Goal: Information Seeking & Learning: Learn about a topic

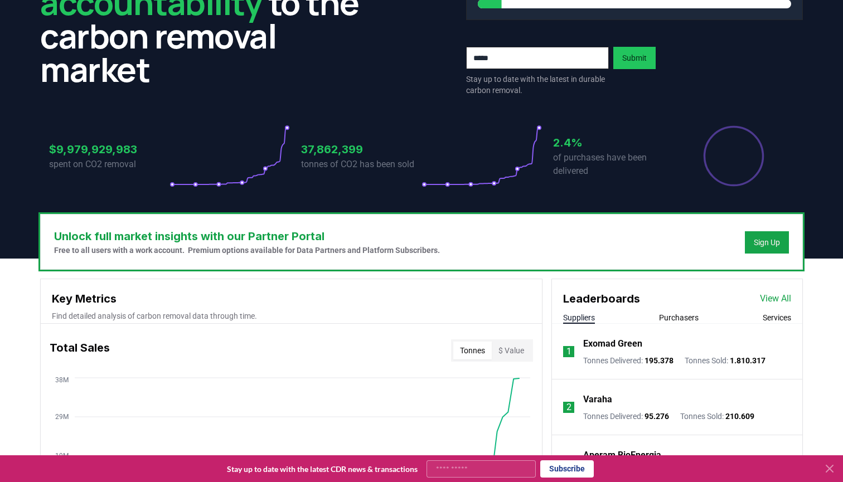
scroll to position [147, 0]
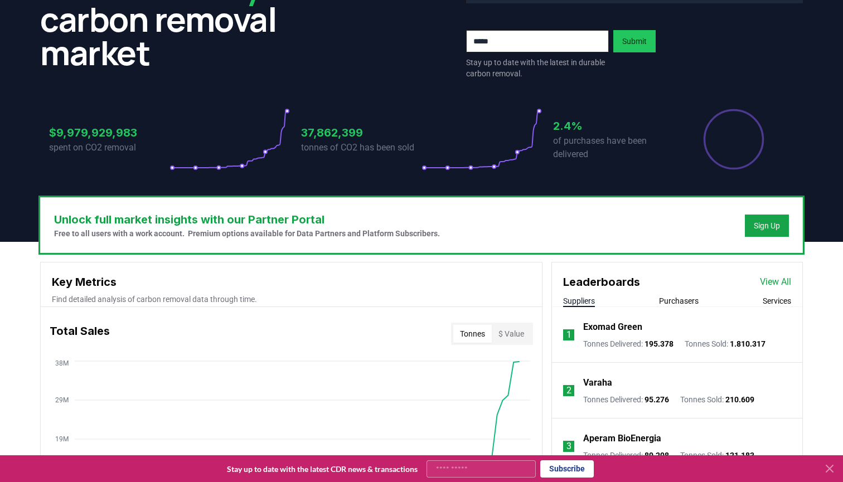
click at [778, 302] on button "Services" at bounding box center [777, 301] width 28 height 11
click at [602, 328] on p "Carbonfuture" at bounding box center [610, 327] width 54 height 13
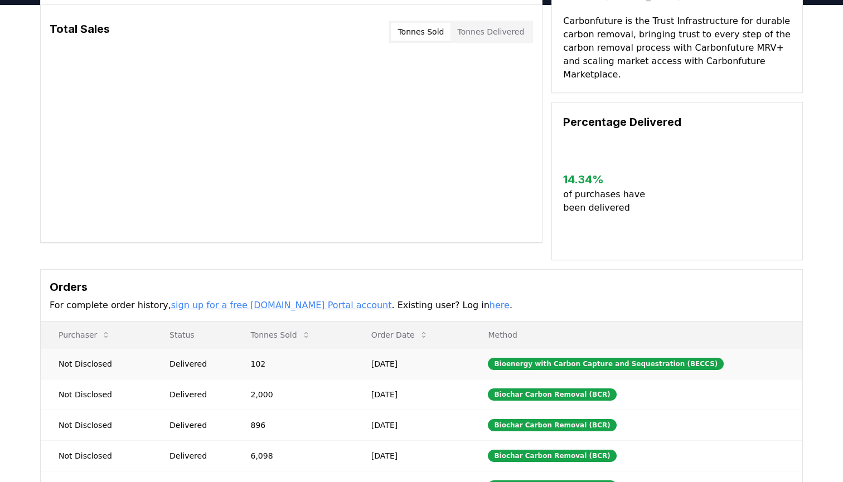
scroll to position [16, 0]
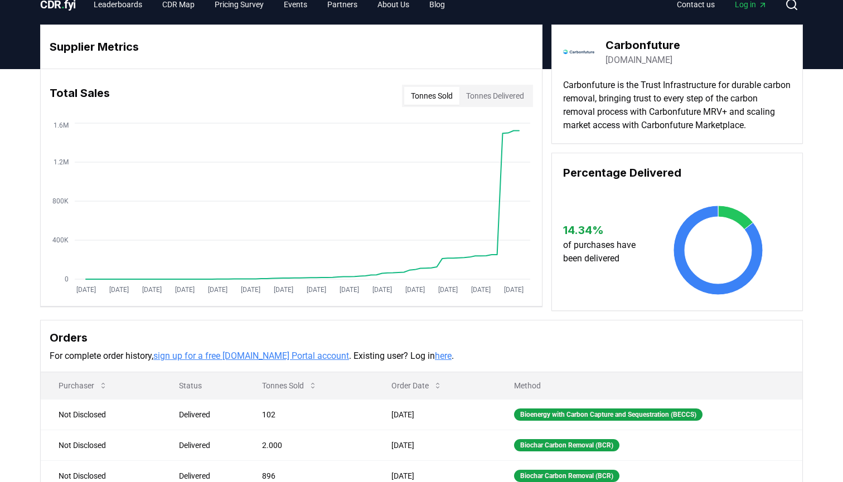
click at [433, 92] on button "Tonnes Sold" at bounding box center [431, 96] width 55 height 18
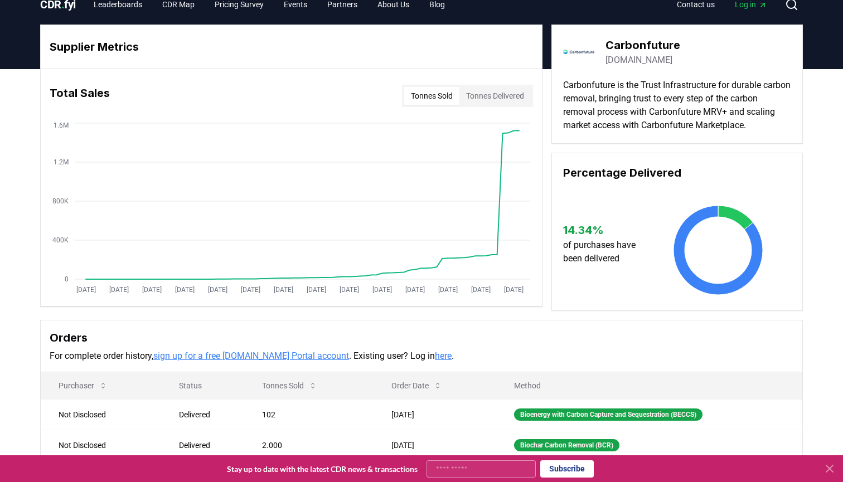
click at [427, 94] on button "Tonnes Sold" at bounding box center [431, 96] width 55 height 18
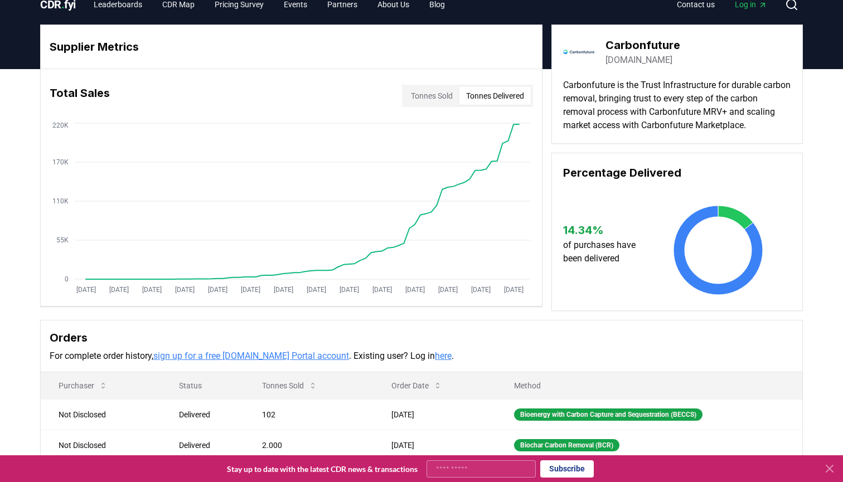
click at [475, 96] on button "Tonnes Delivered" at bounding box center [495, 96] width 71 height 18
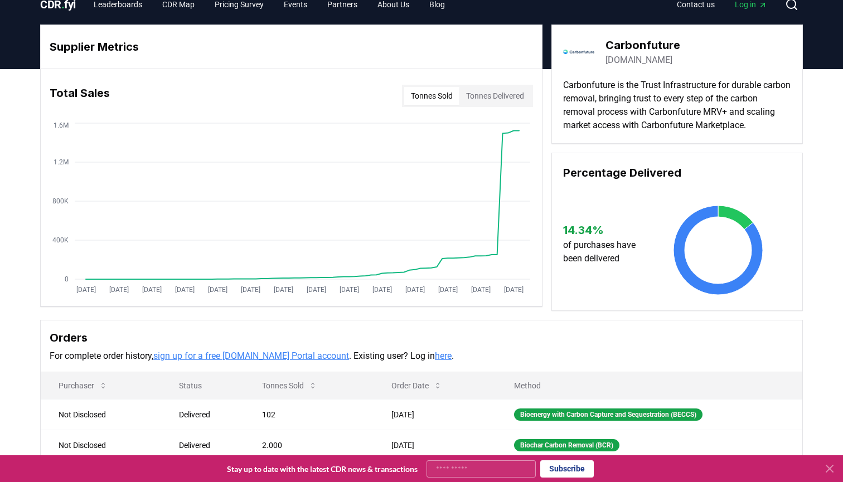
click at [442, 92] on button "Tonnes Sold" at bounding box center [431, 96] width 55 height 18
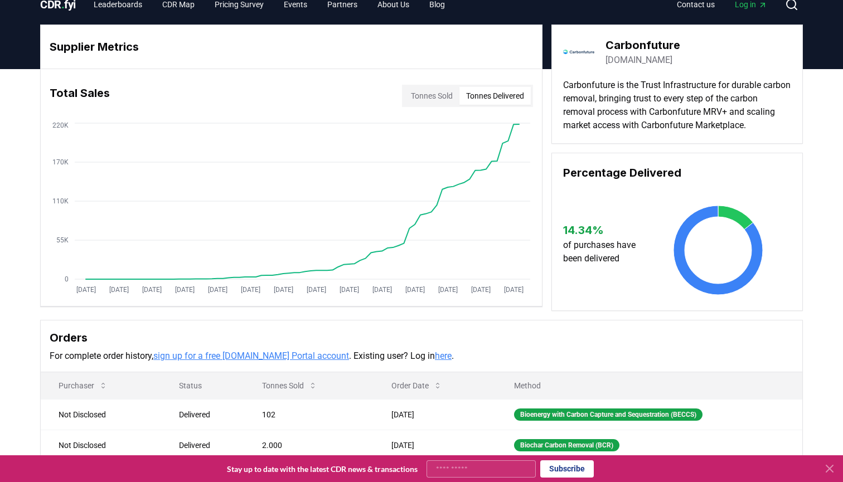
click at [508, 91] on button "Tonnes Delivered" at bounding box center [495, 96] width 71 height 18
click at [414, 100] on button "Tonnes Sold" at bounding box center [431, 96] width 55 height 18
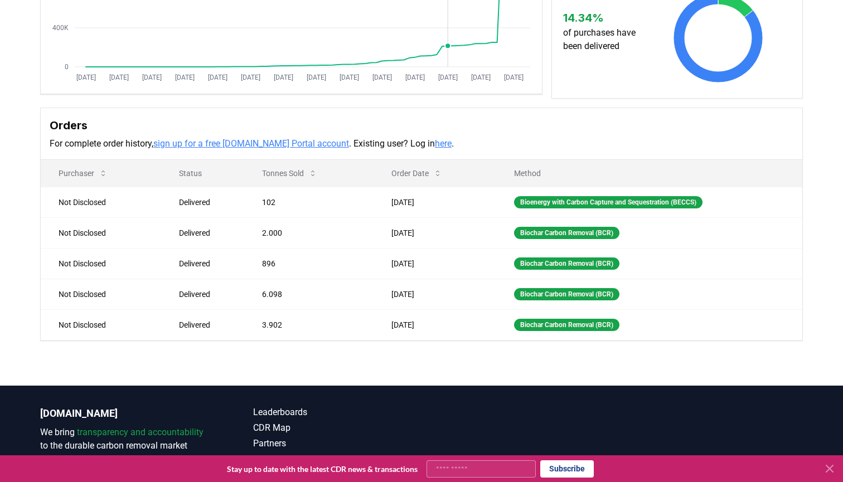
scroll to position [230, 0]
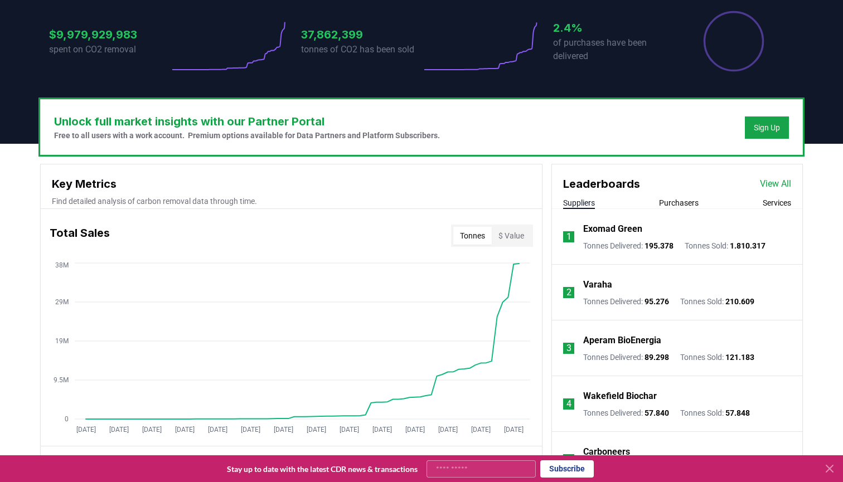
scroll to position [318, 0]
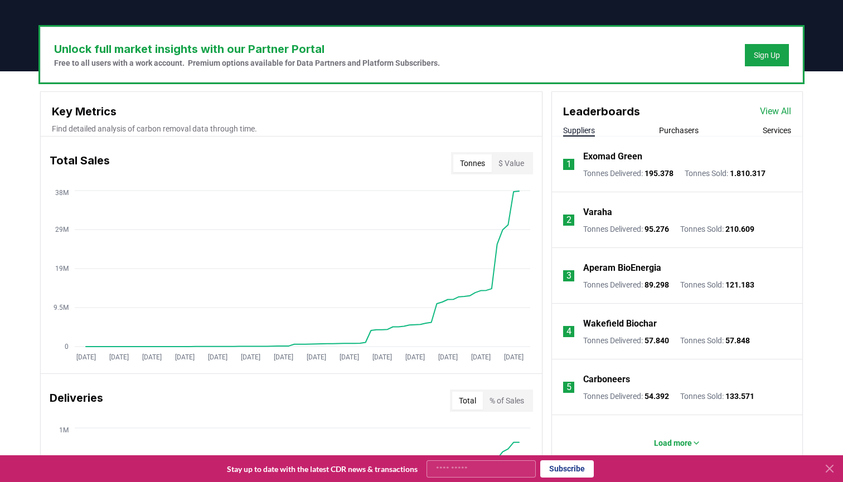
click at [779, 138] on li "1 Exomad Green Tonnes Delivered : 195.378 Tonnes Sold : 1.810.317" at bounding box center [677, 165] width 250 height 56
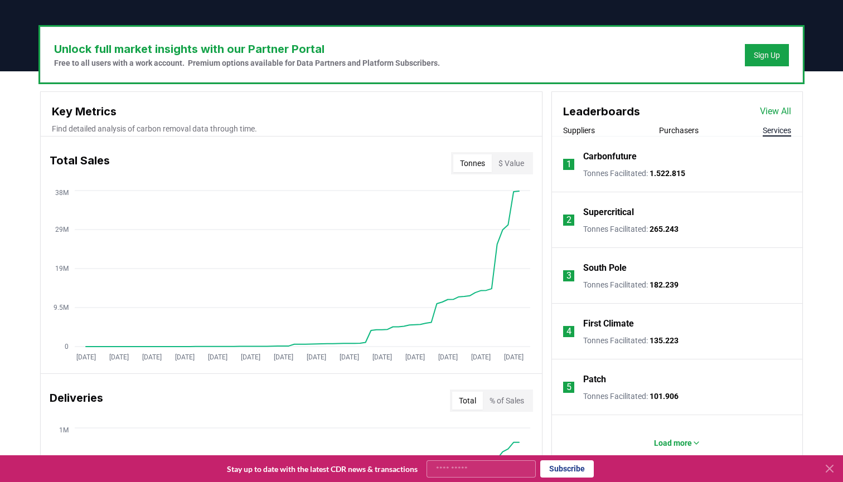
click at [779, 127] on button "Services" at bounding box center [777, 130] width 28 height 11
click at [601, 215] on p "Supercritical" at bounding box center [608, 212] width 51 height 13
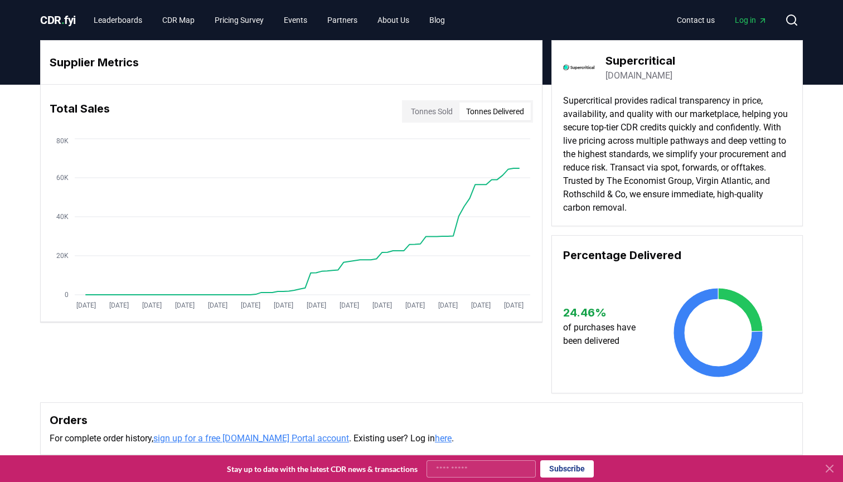
click at [509, 112] on button "Tonnes Delivered" at bounding box center [495, 112] width 71 height 18
